Goal: Task Accomplishment & Management: Manage account settings

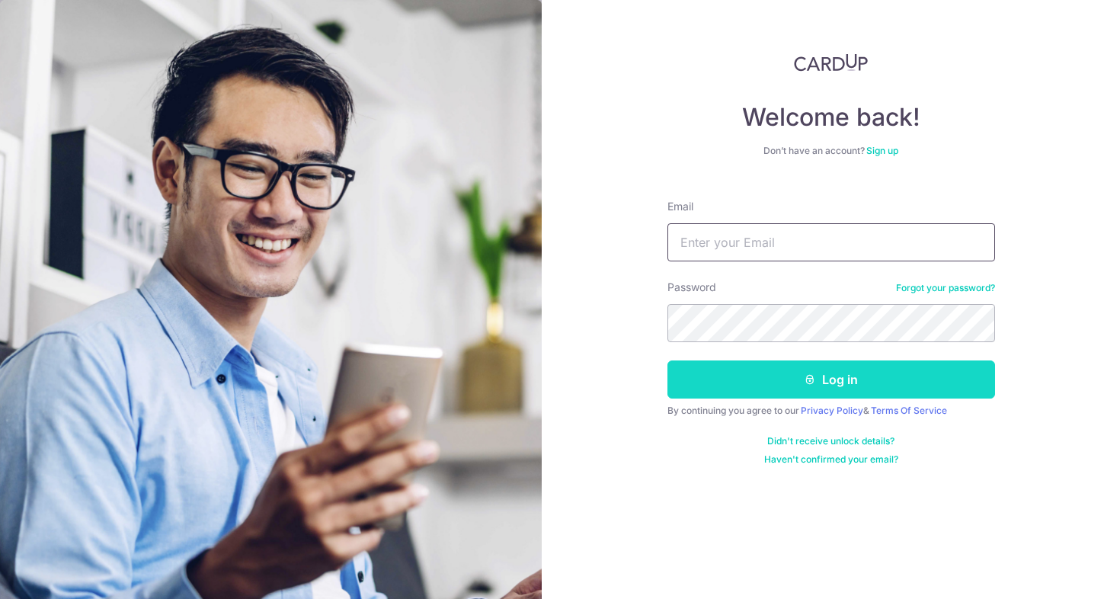
type input "[EMAIL_ADDRESS][DOMAIN_NAME]"
click at [790, 380] on button "Log in" at bounding box center [830, 379] width 327 height 38
